Goal: Task Accomplishment & Management: Manage account settings

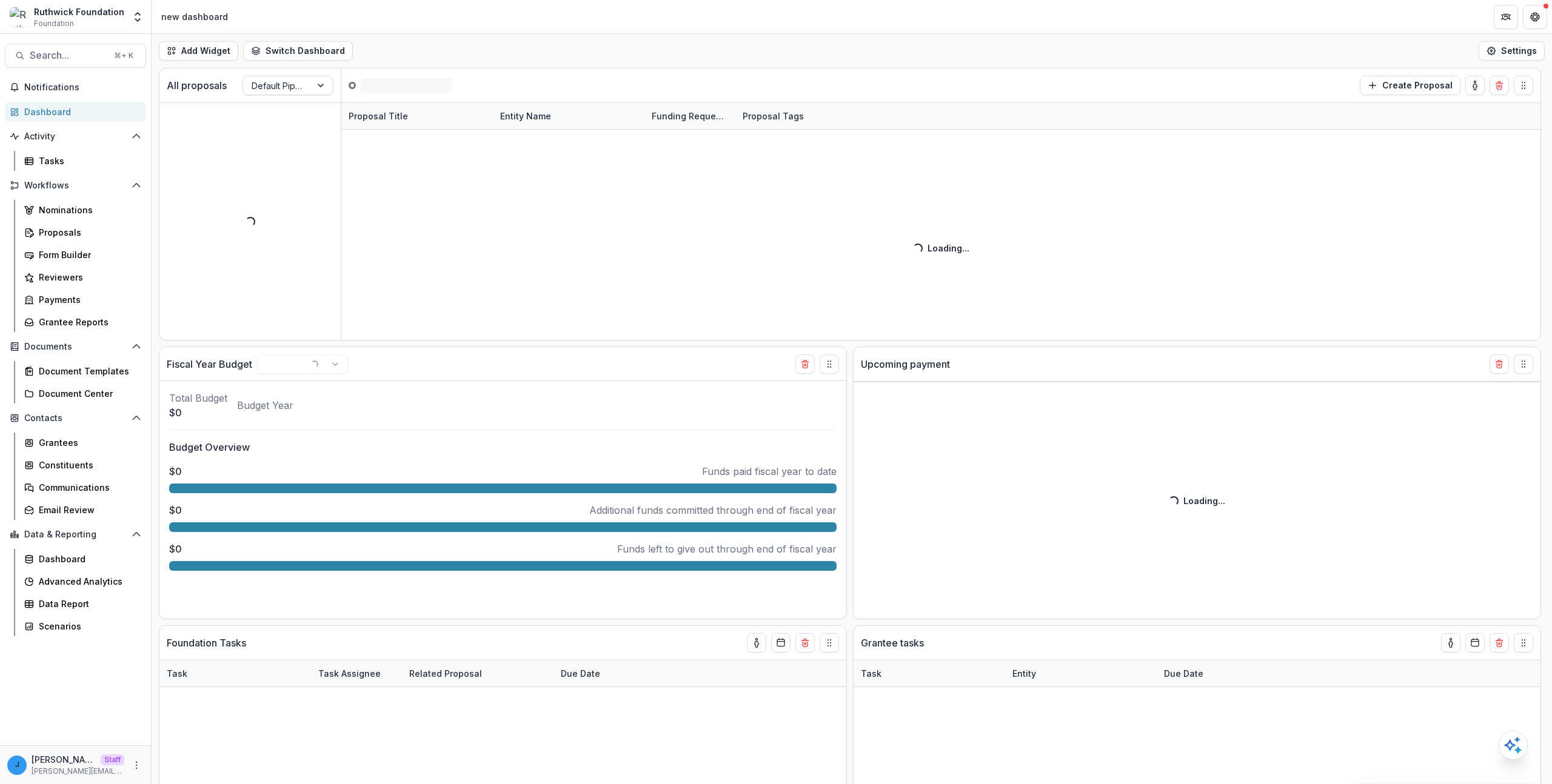
select select "******"
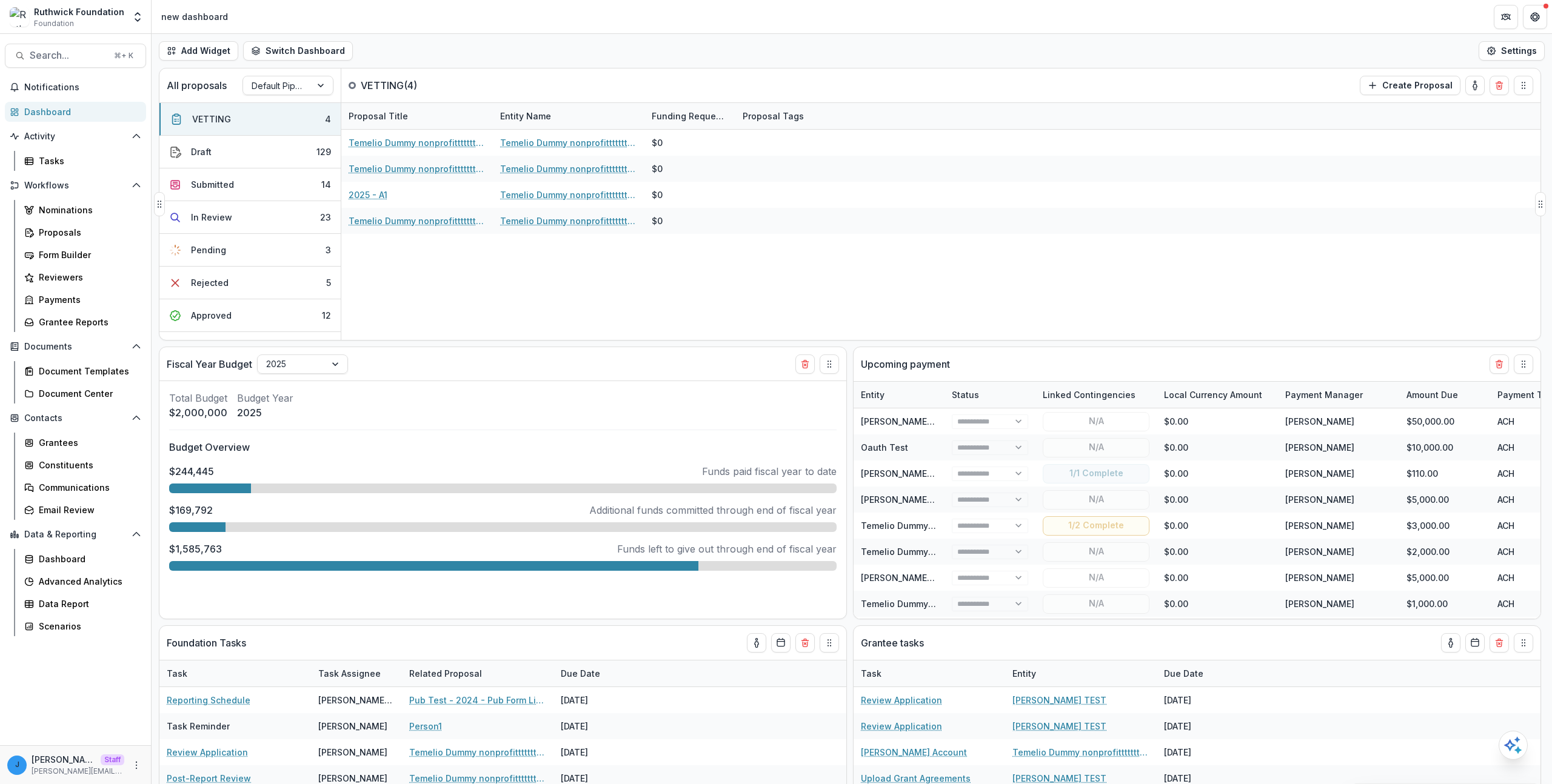
click at [529, 298] on div "Temelio Dummy nonprofittttttttt a4 sda16s5d - 2025 - A1 Temelio Dummy nonprofit…" at bounding box center [941, 235] width 1199 height 210
select select "******"
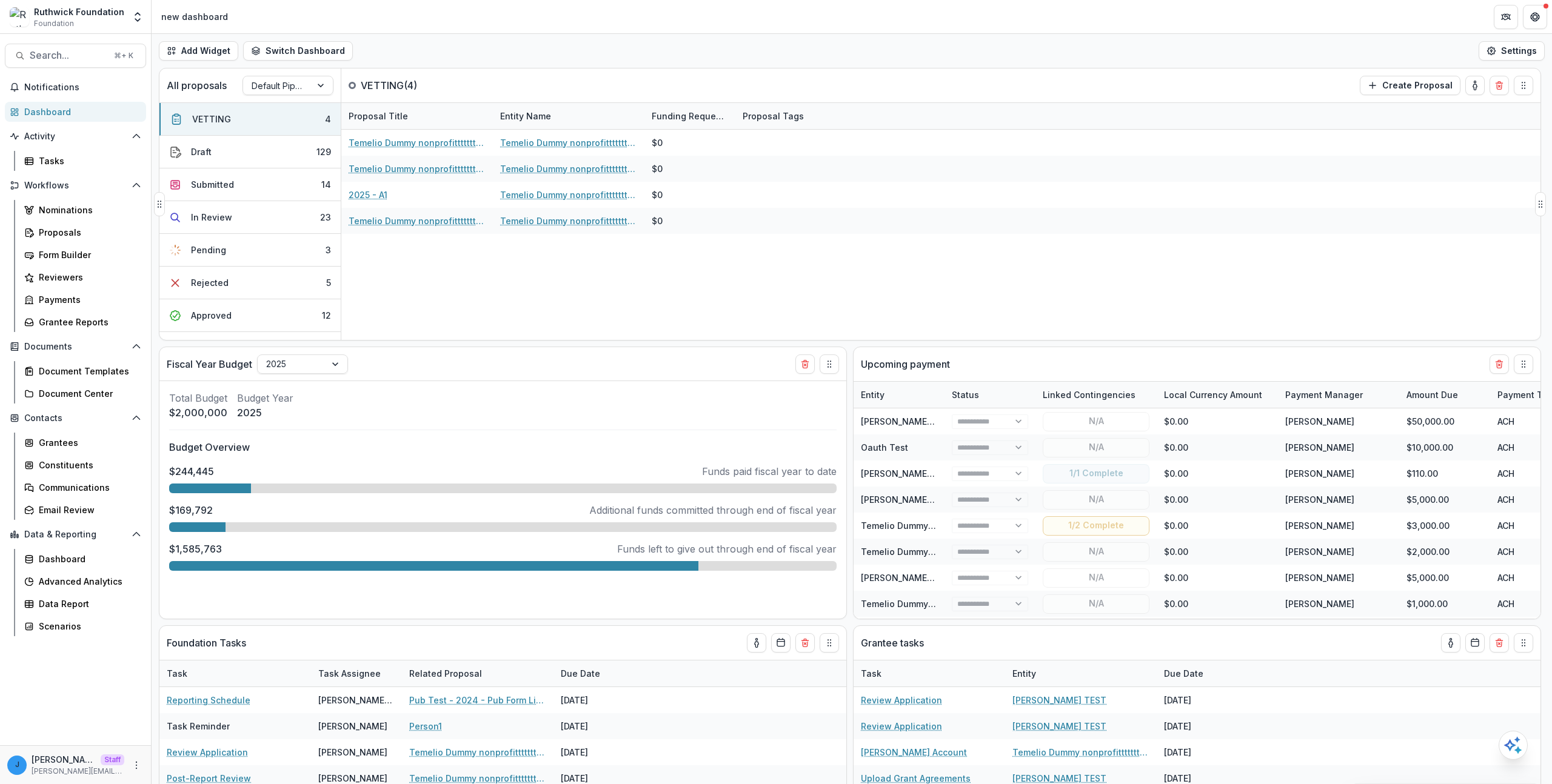
select select "******"
